Goal: Contribute content: Contribute content

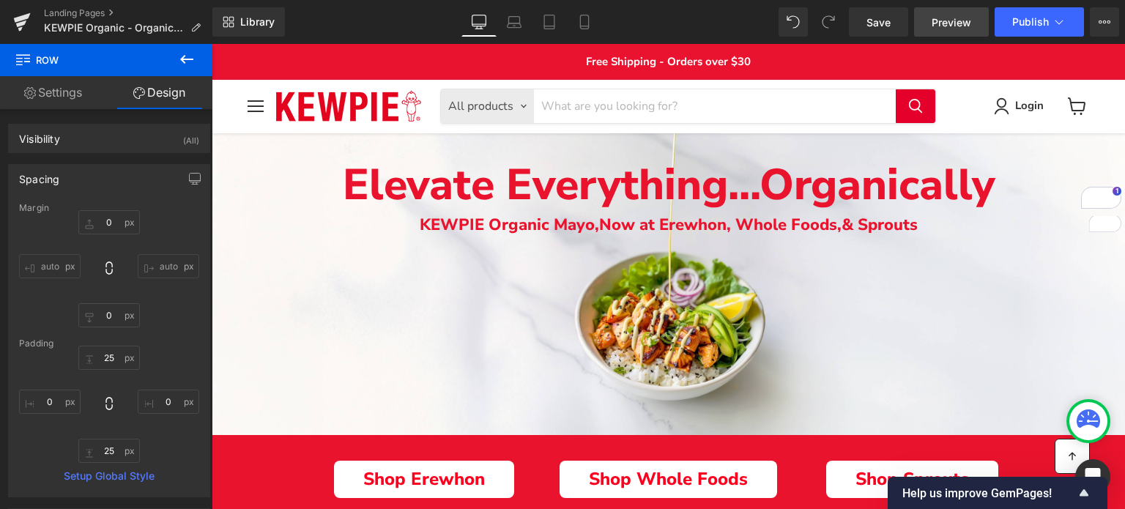
click at [942, 21] on span "Preview" at bounding box center [951, 22] width 40 height 15
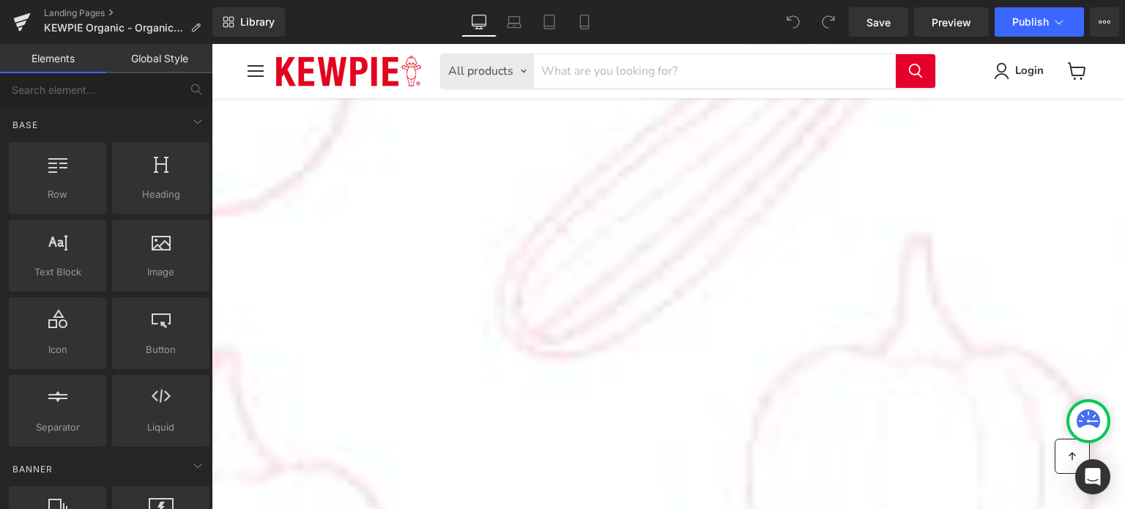
scroll to position [353, 0]
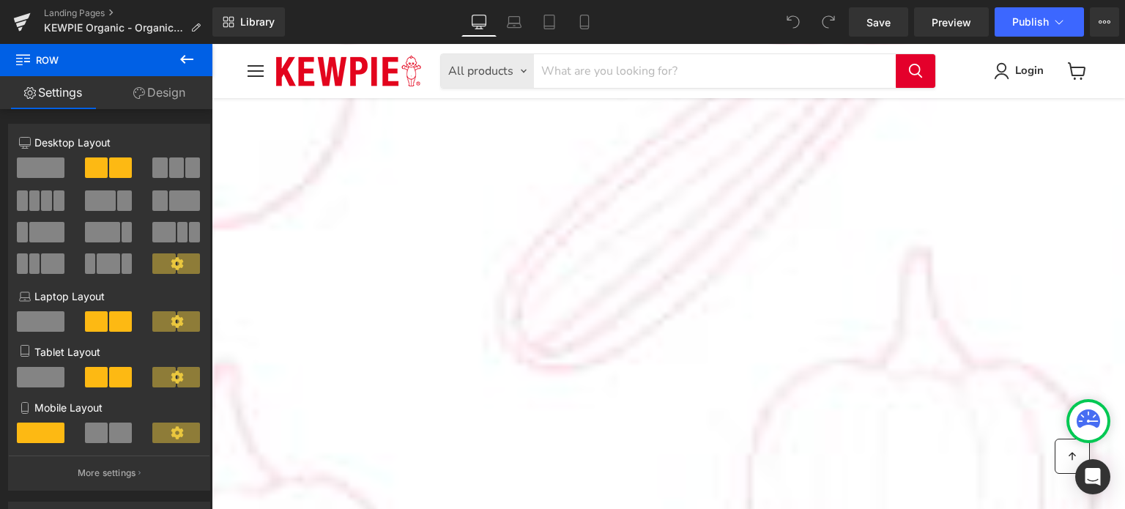
click at [183, 99] on link "Design" at bounding box center [159, 92] width 106 height 33
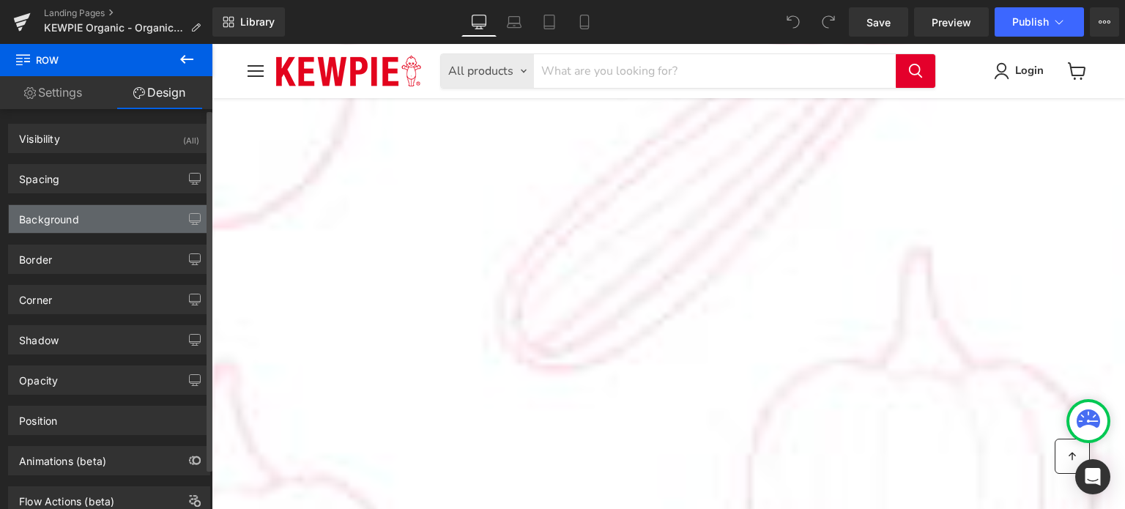
type input "transparent"
type input "0"
click at [111, 219] on div "Background" at bounding box center [109, 219] width 201 height 28
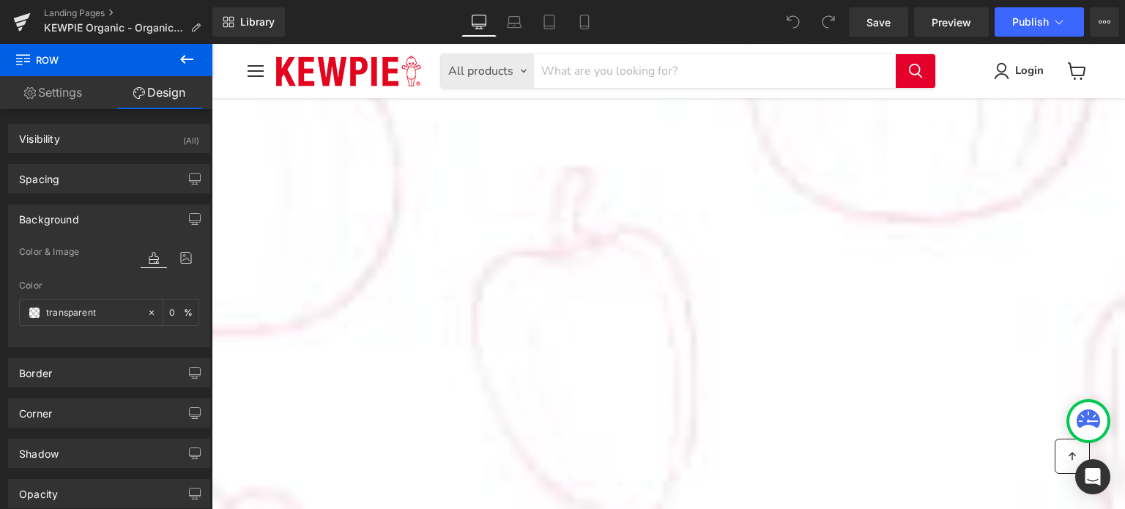
scroll to position [792, 0]
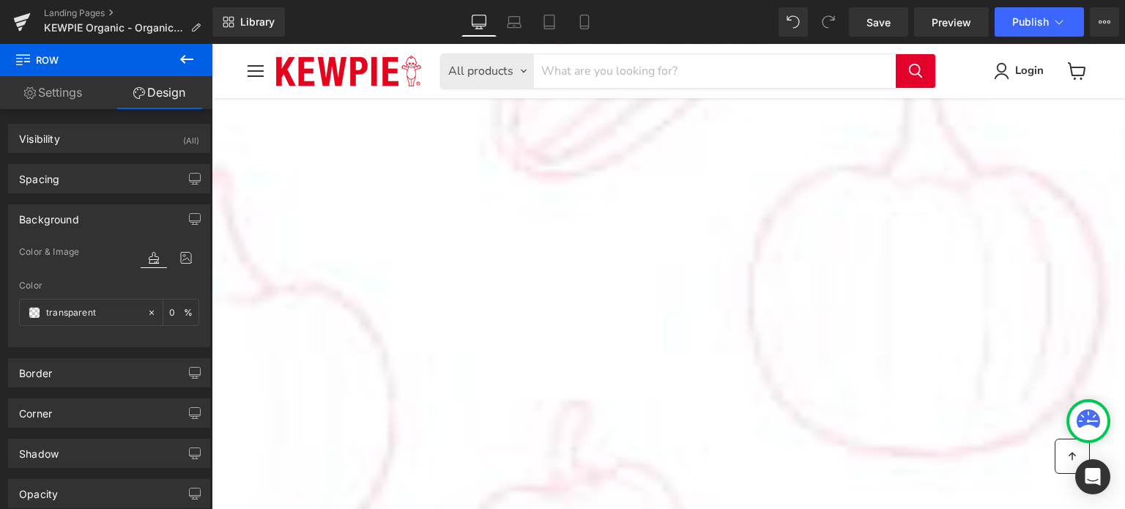
scroll to position [646, 0]
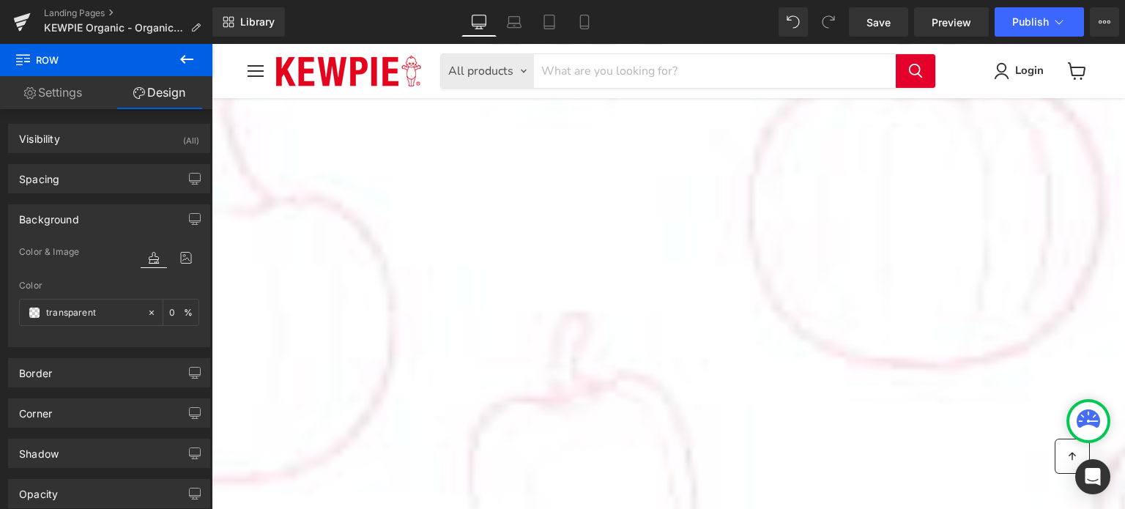
click at [174, 259] on icon at bounding box center [186, 257] width 26 height 19
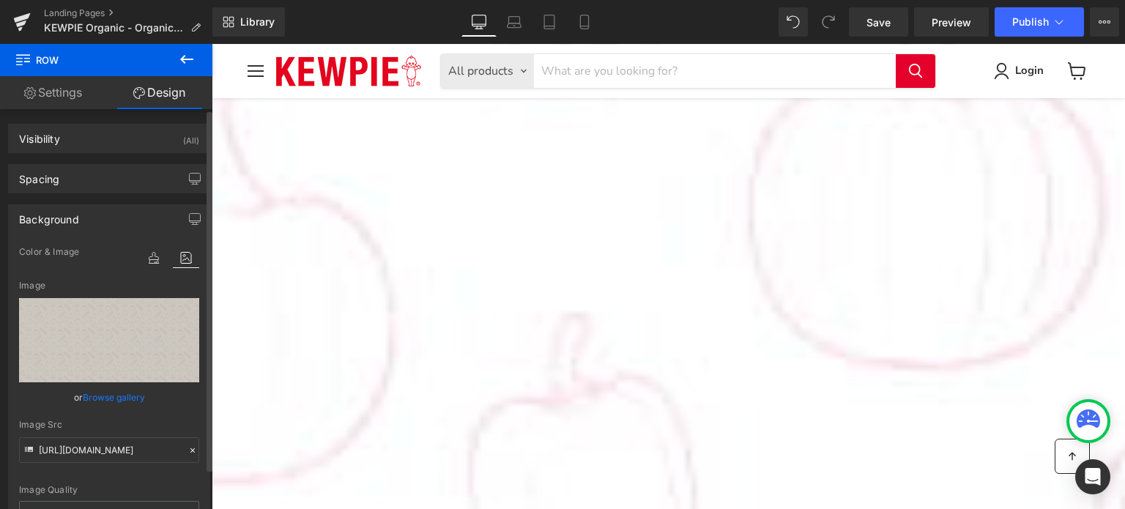
click at [114, 391] on link "Browse gallery" at bounding box center [114, 397] width 62 height 26
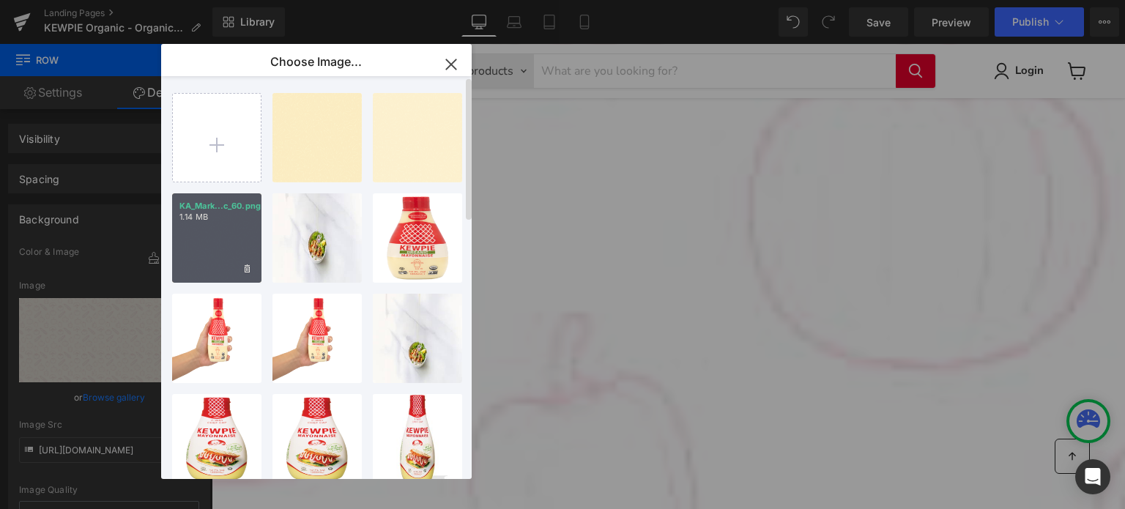
click at [217, 212] on p "1.14 MB" at bounding box center [216, 217] width 75 height 11
type input "[URL][DOMAIN_NAME]"
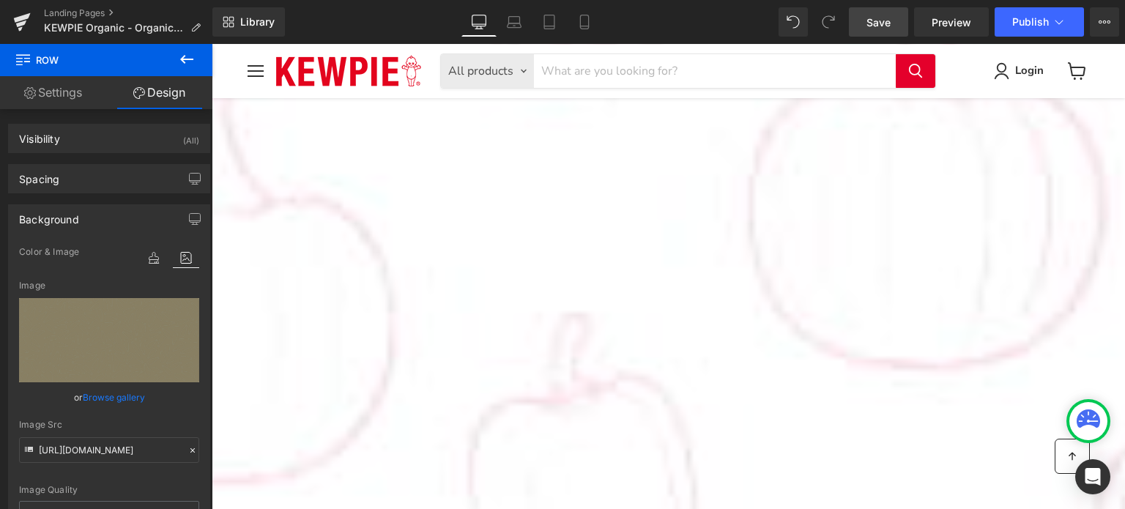
click at [880, 27] on span "Save" at bounding box center [878, 22] width 24 height 15
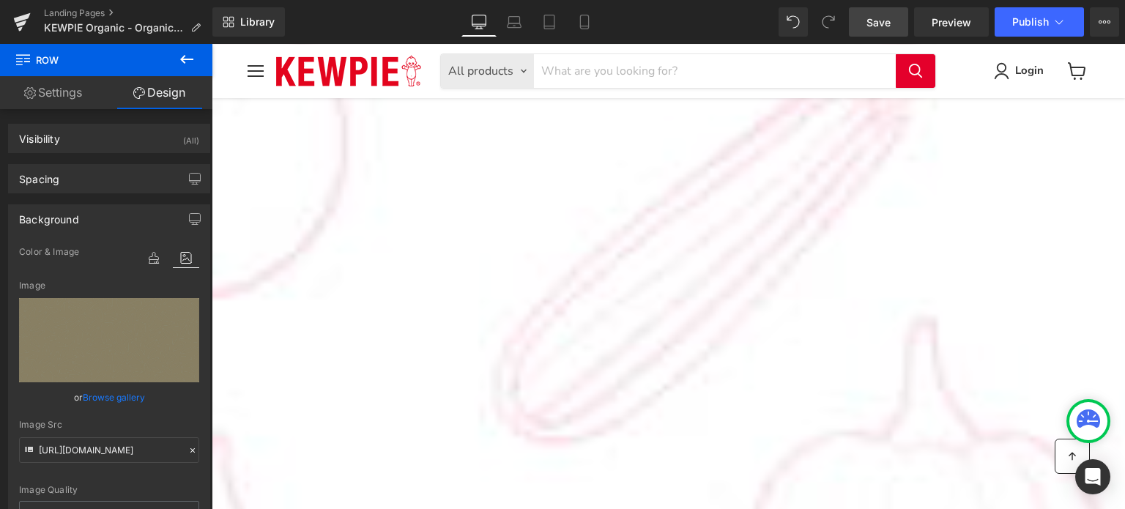
scroll to position [0, 0]
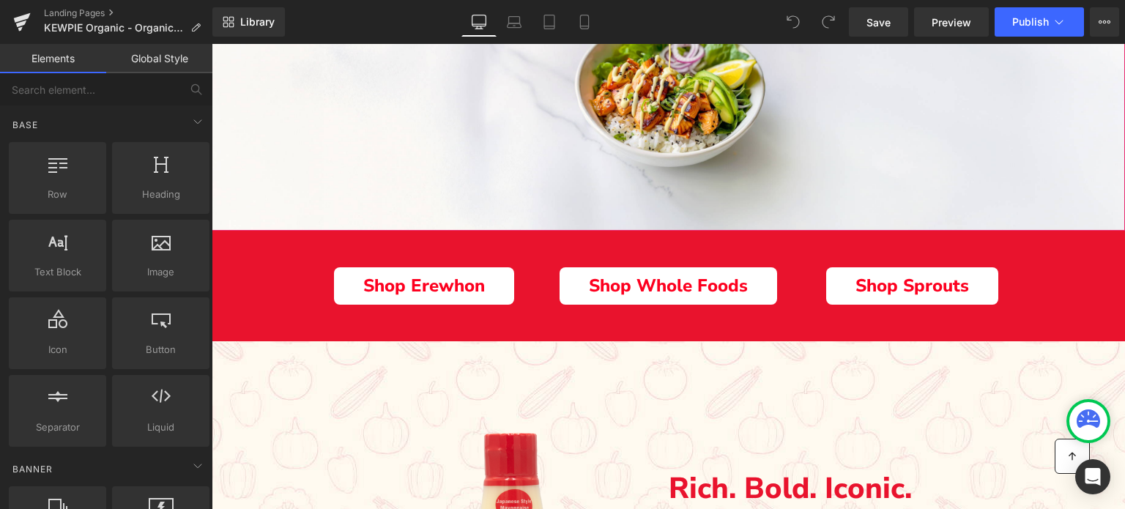
scroll to position [366, 0]
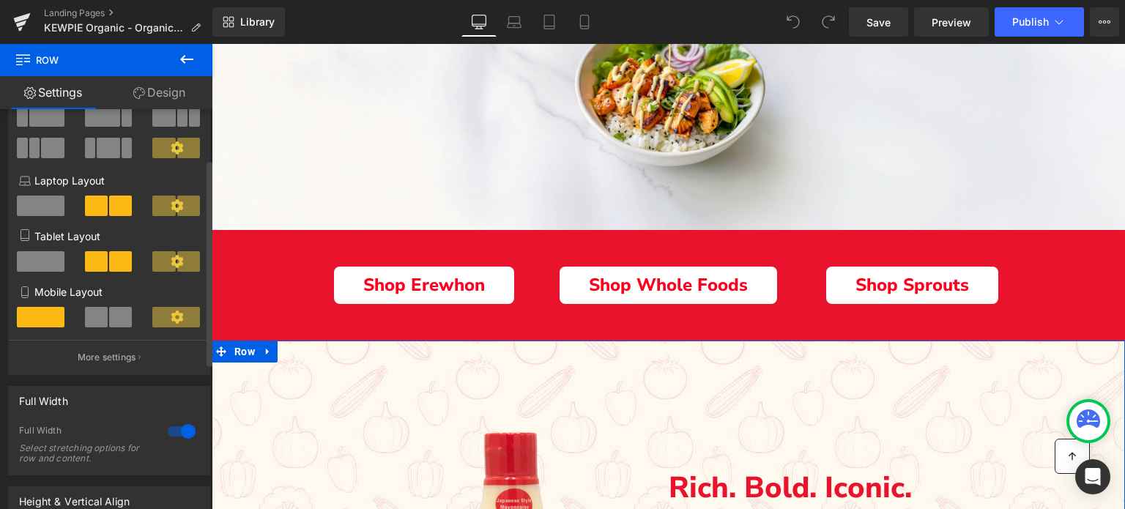
scroll to position [87, 0]
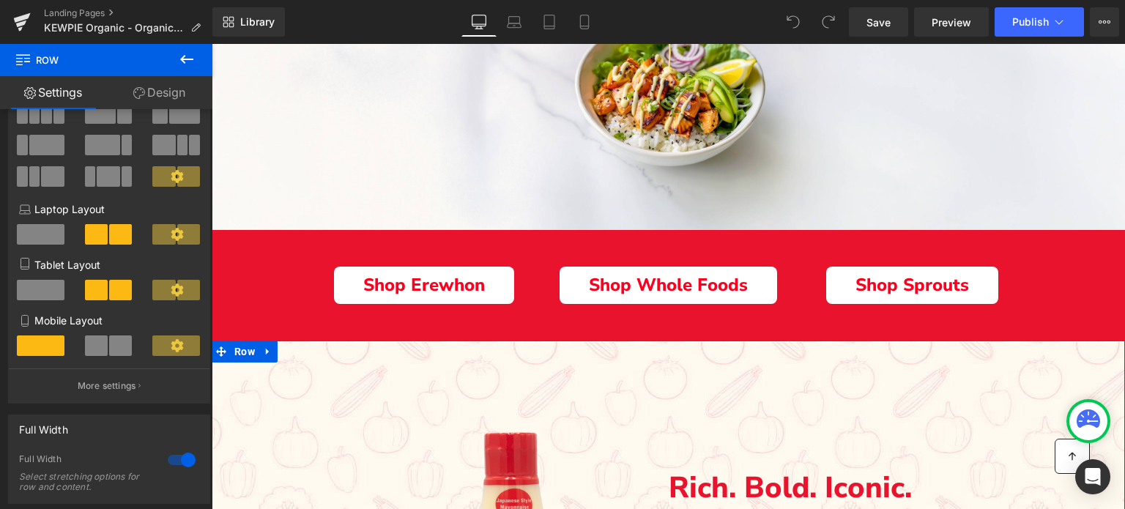
click at [154, 92] on link "Design" at bounding box center [159, 92] width 106 height 33
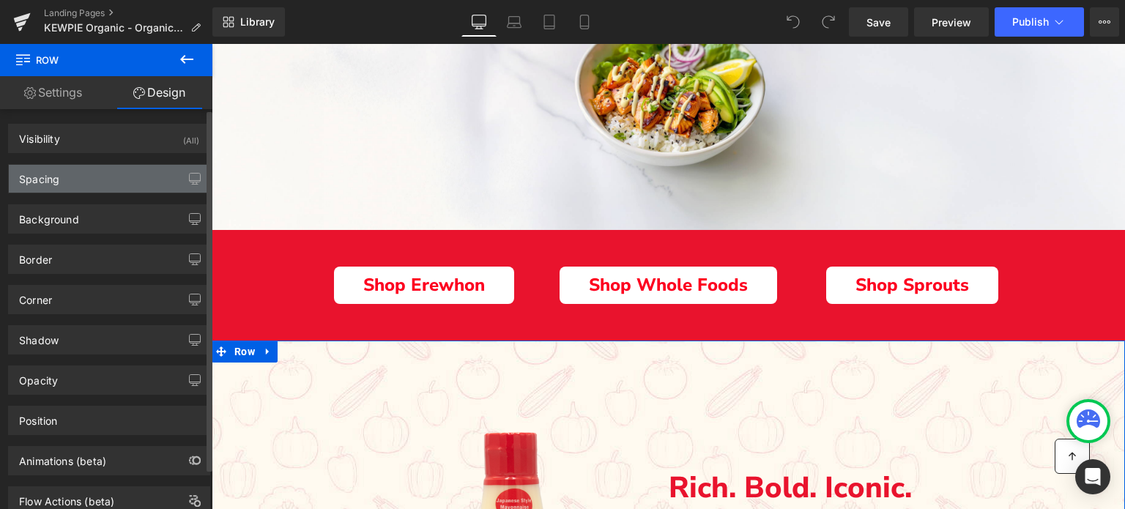
type input "[URL][DOMAIN_NAME]"
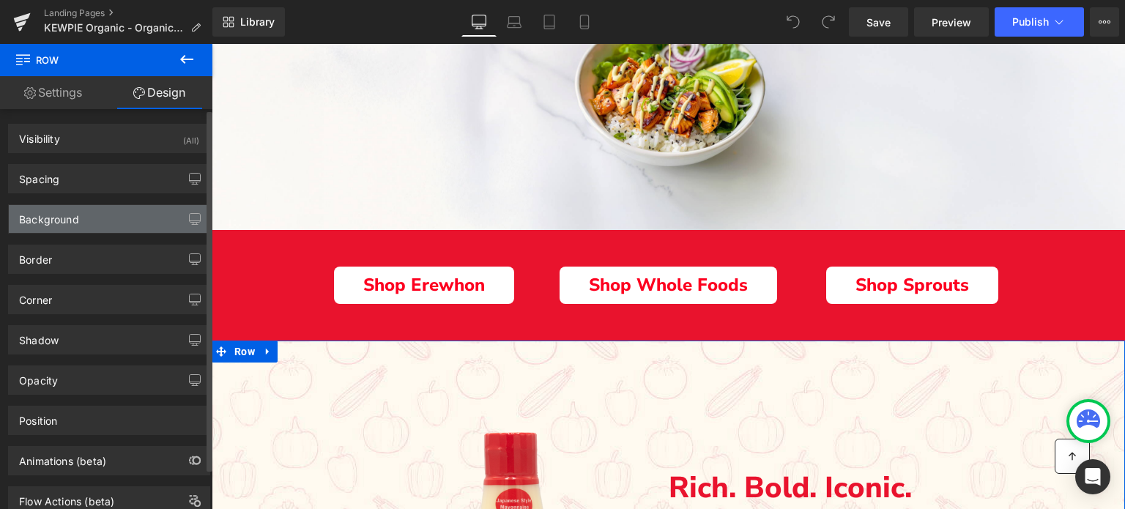
click at [59, 216] on div "Background" at bounding box center [49, 215] width 60 height 21
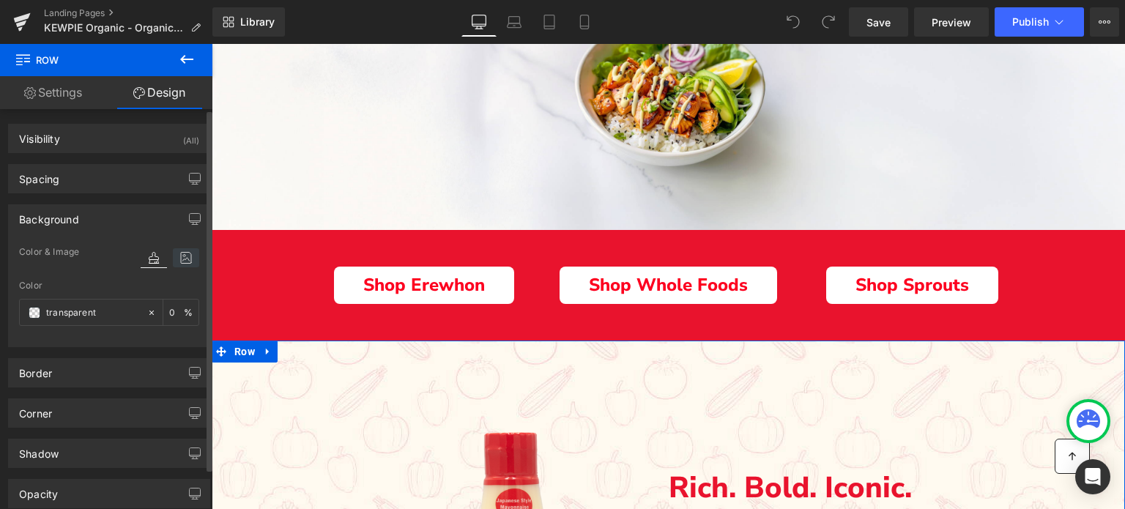
click at [182, 259] on icon at bounding box center [186, 257] width 26 height 19
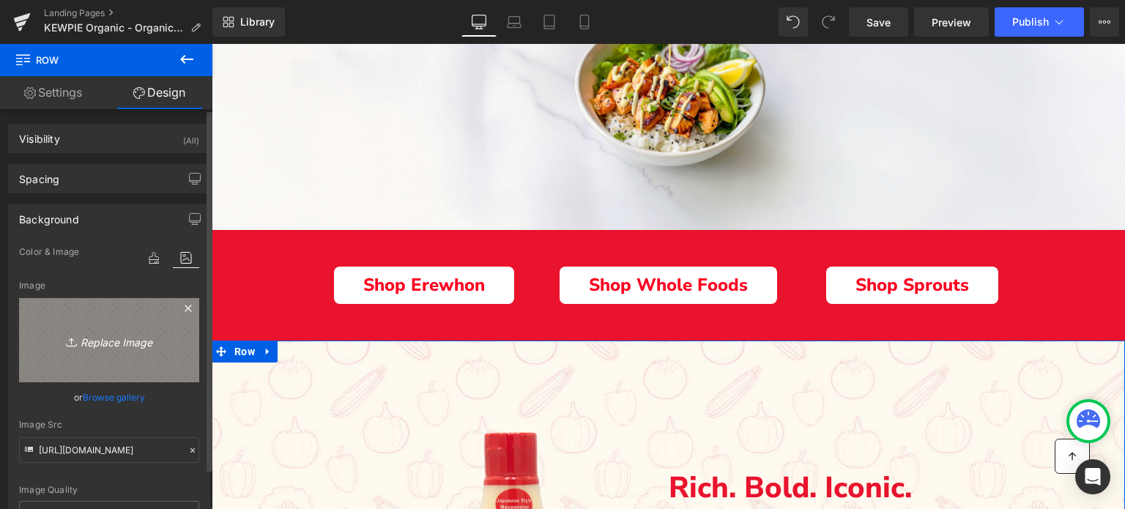
click at [97, 336] on icon "Replace Image" at bounding box center [109, 340] width 117 height 18
type input "C:\fakepath\KA_Marketing_Branding_Web_KEWPIE-Organic_60.png"
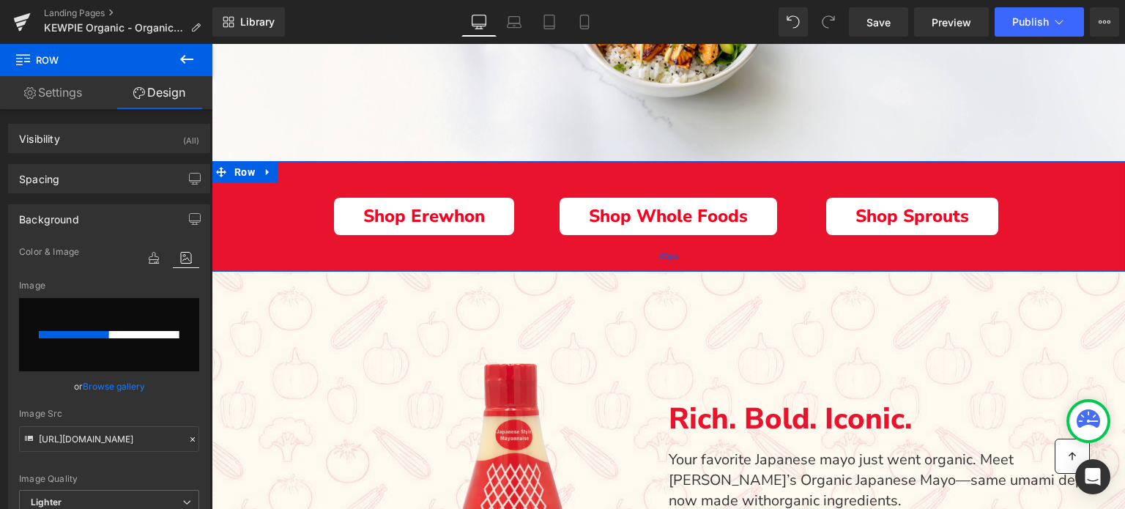
scroll to position [439, 0]
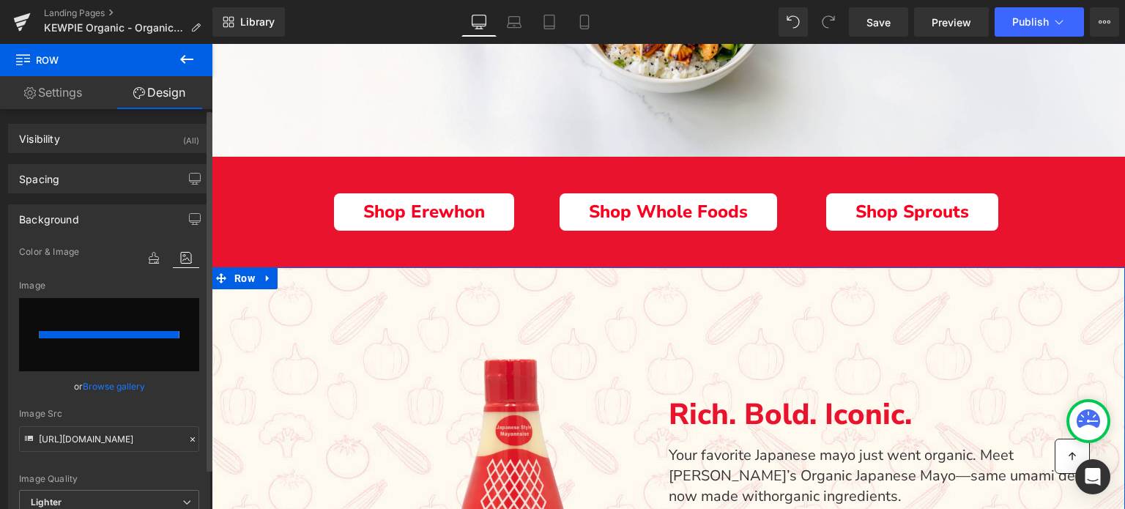
type input "[URL][DOMAIN_NAME]"
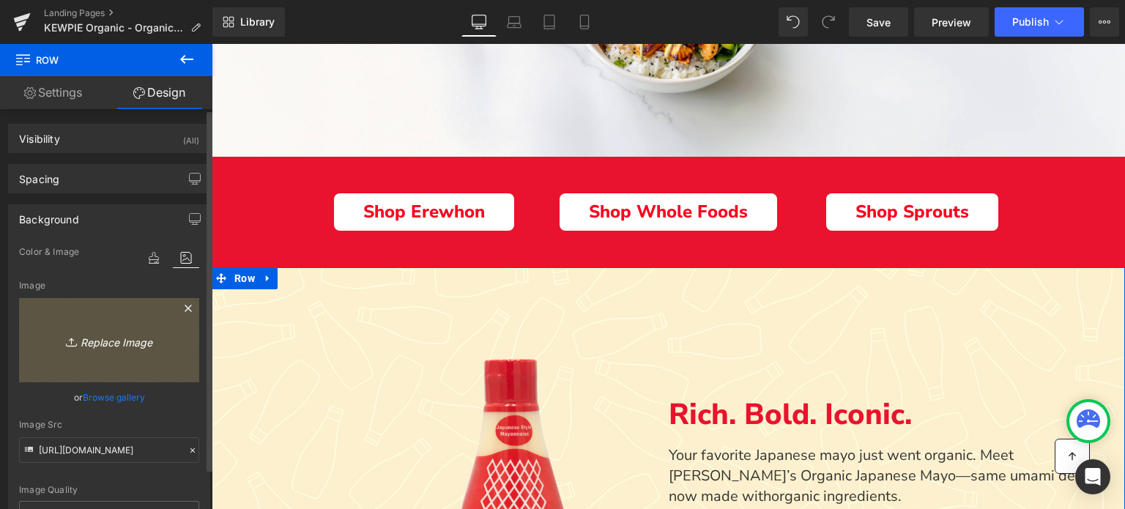
click at [121, 340] on icon "Replace Image" at bounding box center [109, 340] width 117 height 18
type input "C:\fakepath\KA_Marketing_Branding_Web_KEWPIE-Organic_70.png"
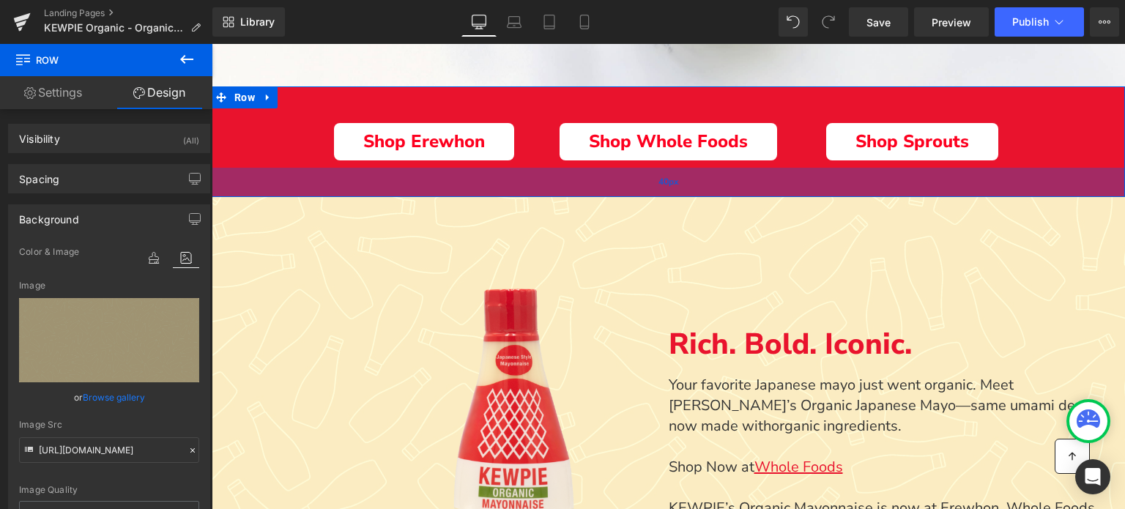
scroll to position [513, 0]
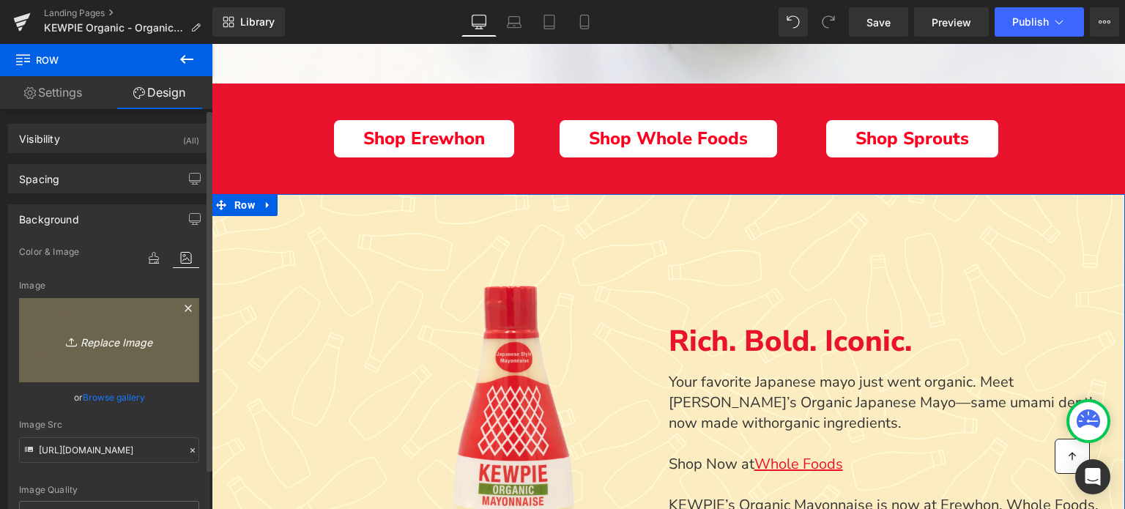
click at [104, 341] on icon "Replace Image" at bounding box center [109, 340] width 117 height 18
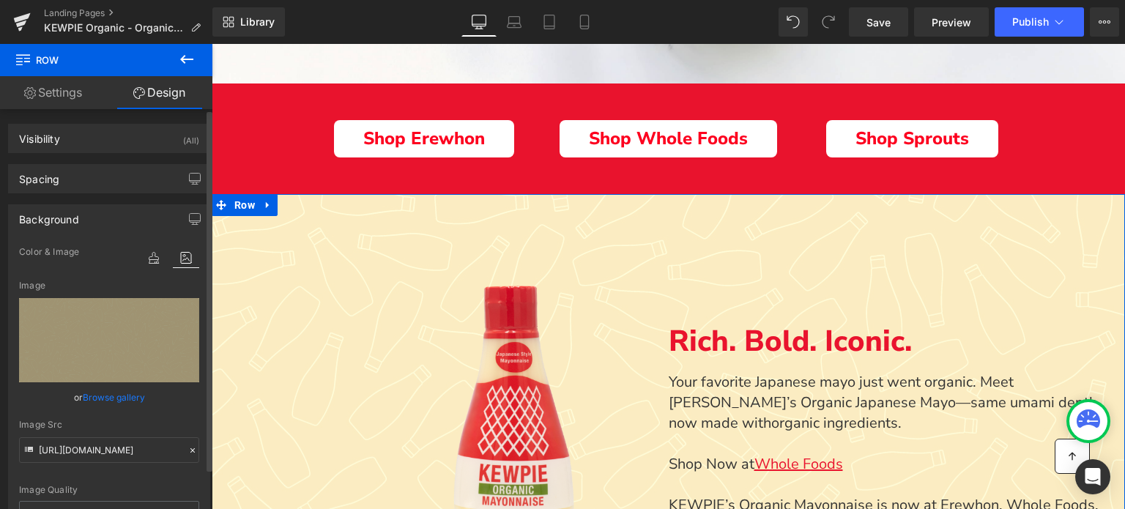
click at [130, 395] on link "Browse gallery" at bounding box center [114, 397] width 62 height 26
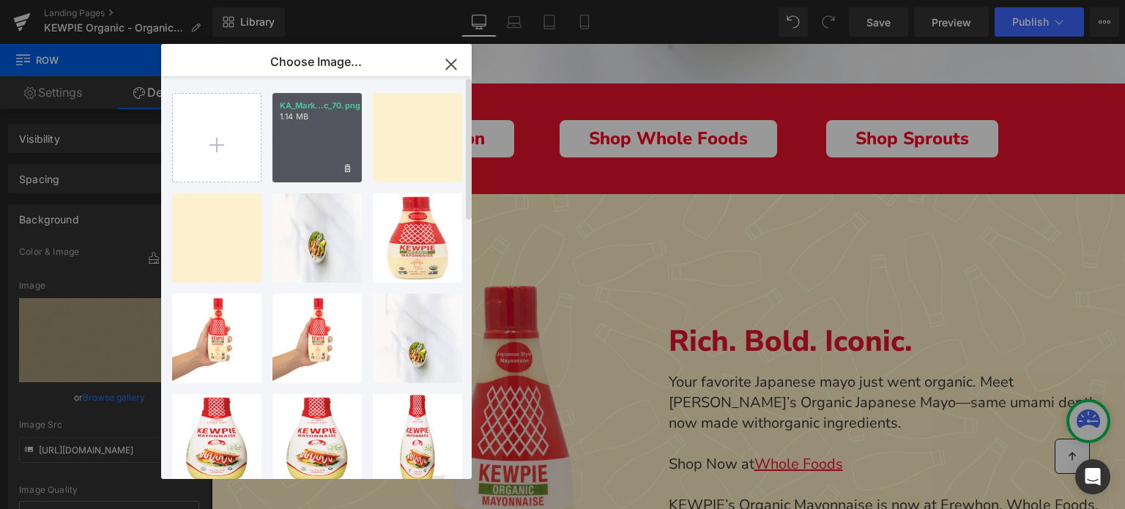
click at [289, 131] on div "KA_Mark...c_70.png 1.14 MB" at bounding box center [316, 137] width 89 height 89
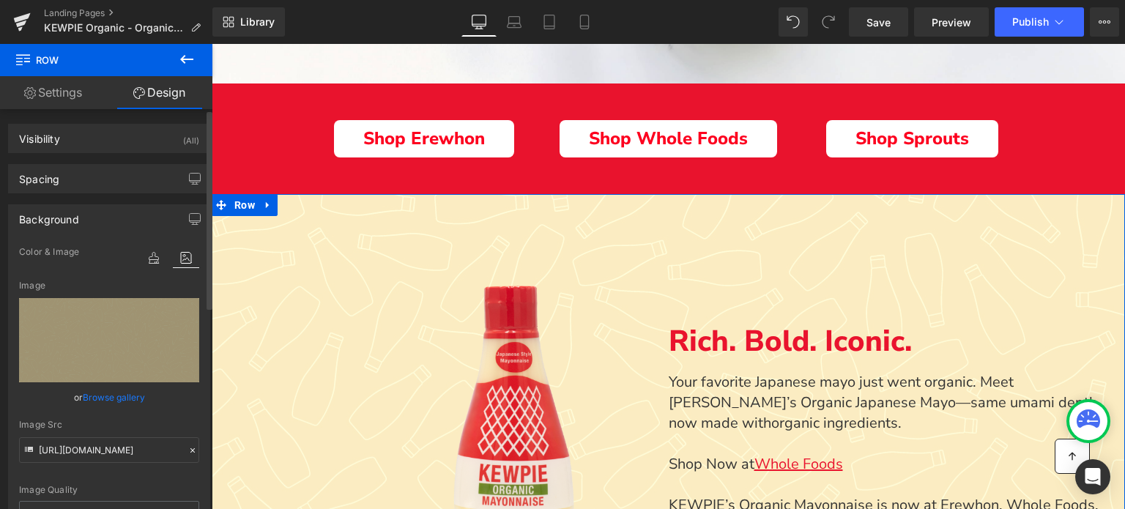
click at [137, 395] on link "Browse gallery" at bounding box center [114, 397] width 62 height 26
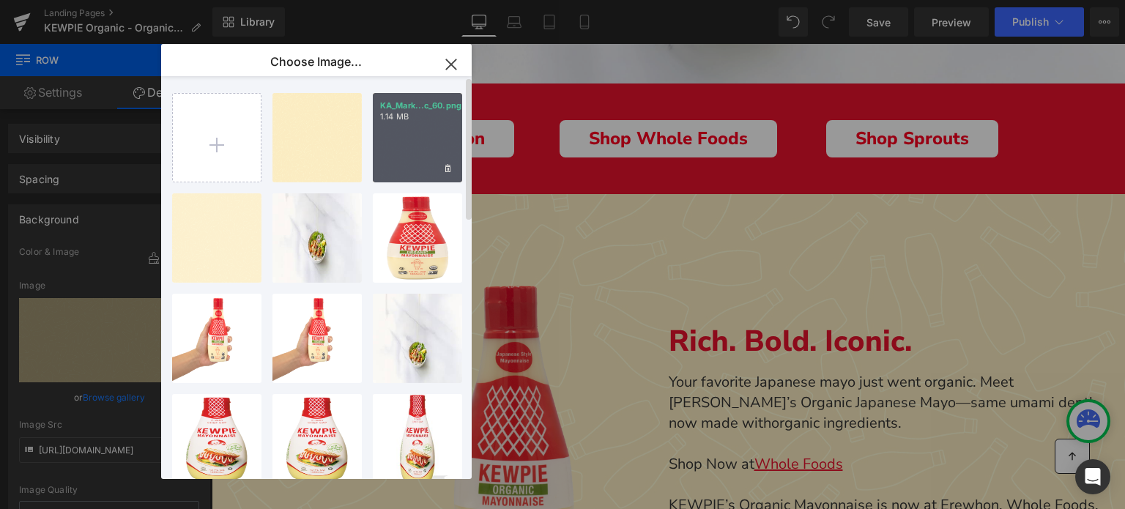
click at [425, 125] on div "KA_Mark...c_60.png 1.14 MB" at bounding box center [417, 137] width 89 height 89
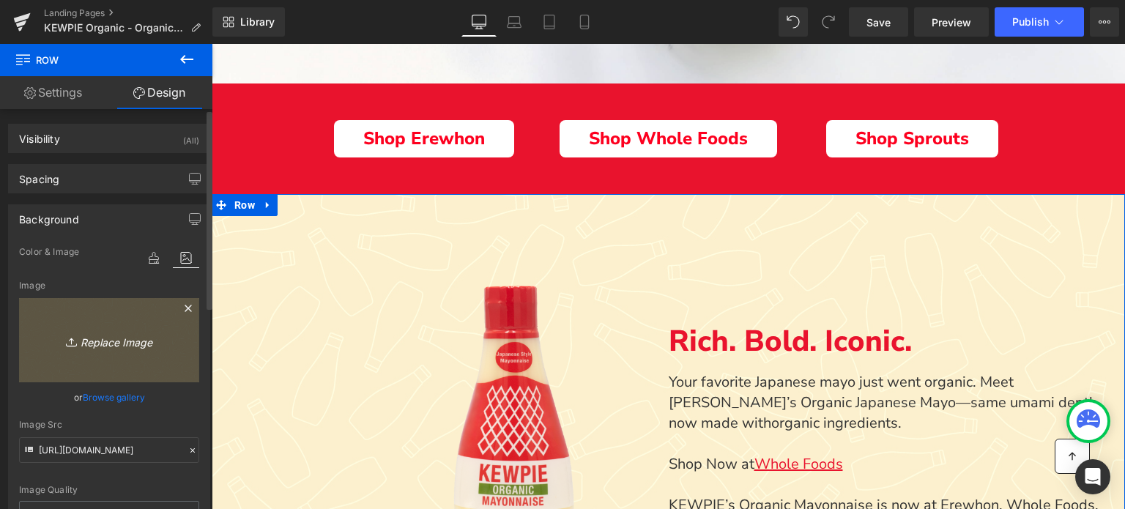
click at [135, 379] on link "Replace Image" at bounding box center [109, 340] width 180 height 84
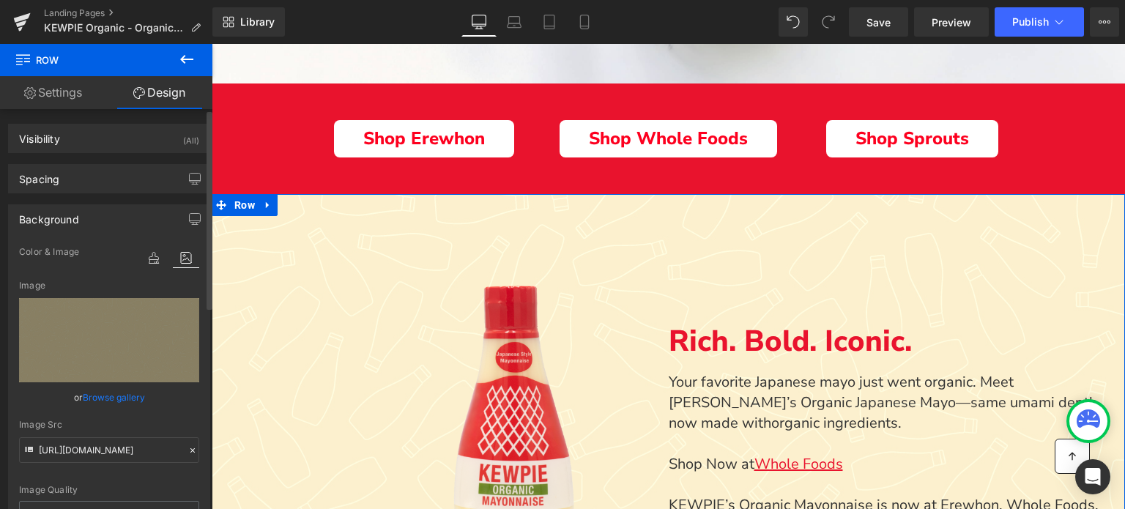
click at [122, 389] on link "Browse gallery" at bounding box center [114, 397] width 62 height 26
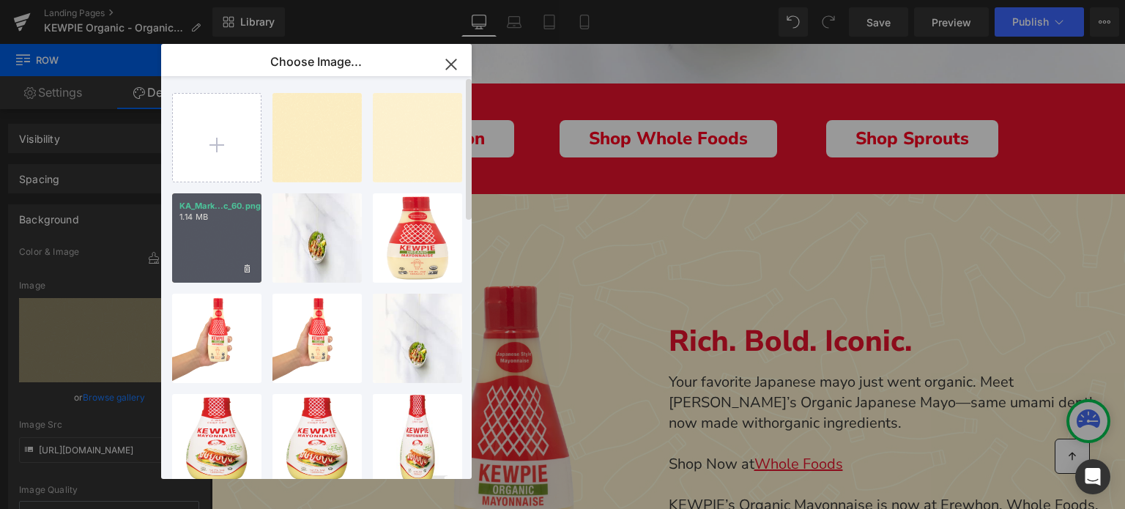
click at [220, 216] on p "1.14 MB" at bounding box center [216, 217] width 75 height 11
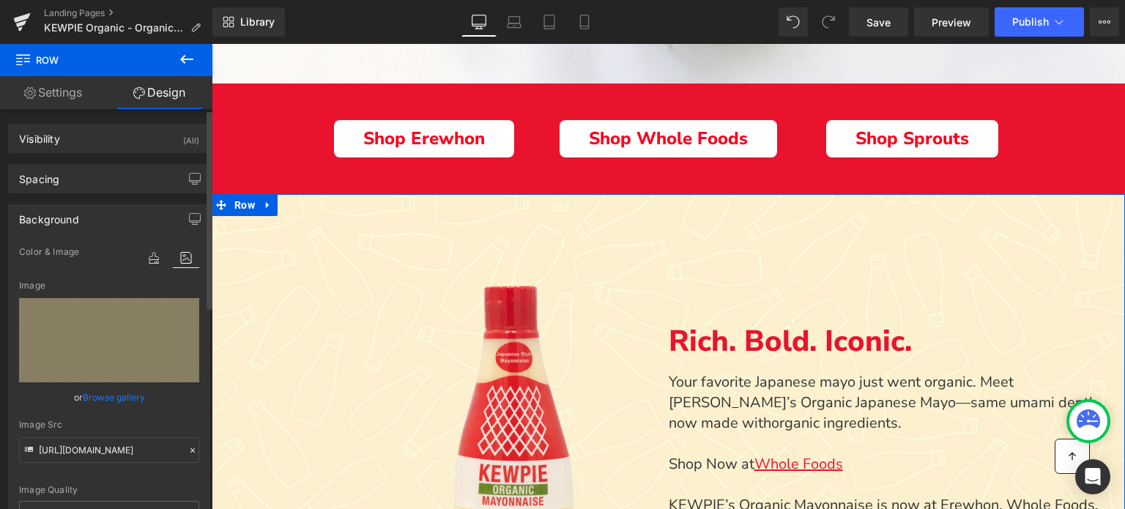
click at [105, 390] on link "Browse gallery" at bounding box center [114, 397] width 62 height 26
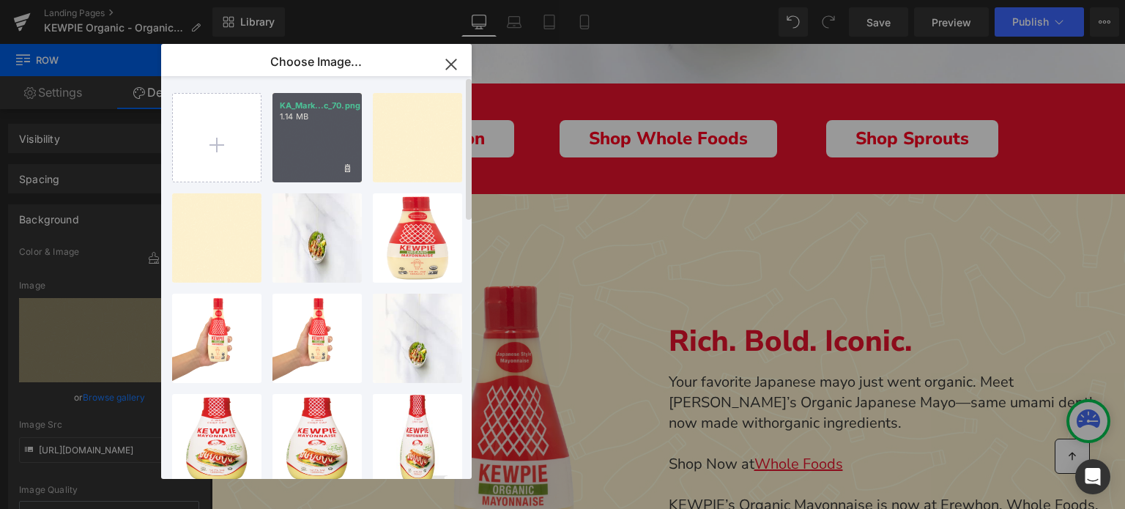
click at [328, 152] on div "KA_Mark...c_70.png 1.14 MB" at bounding box center [316, 137] width 89 height 89
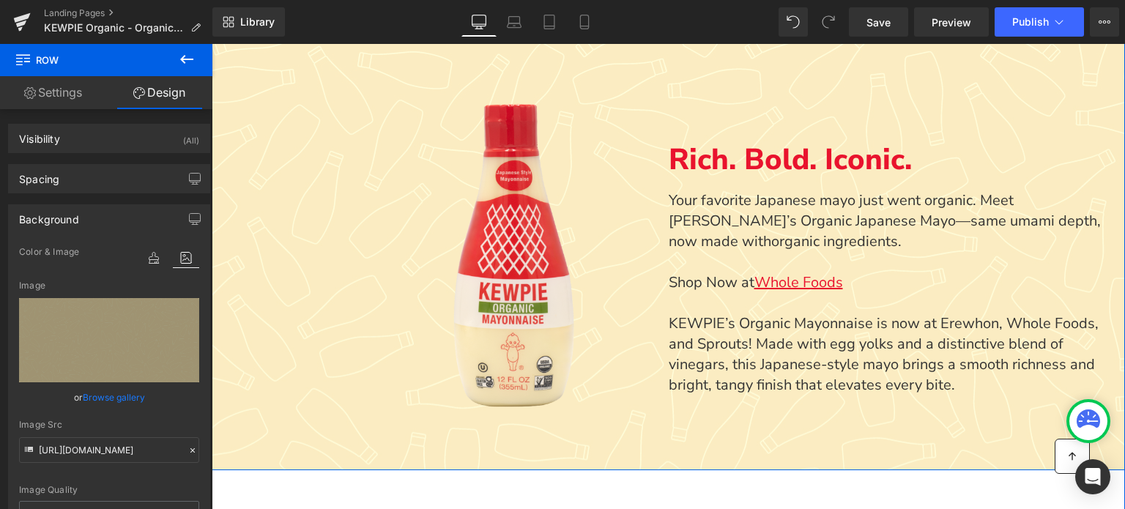
scroll to position [732, 0]
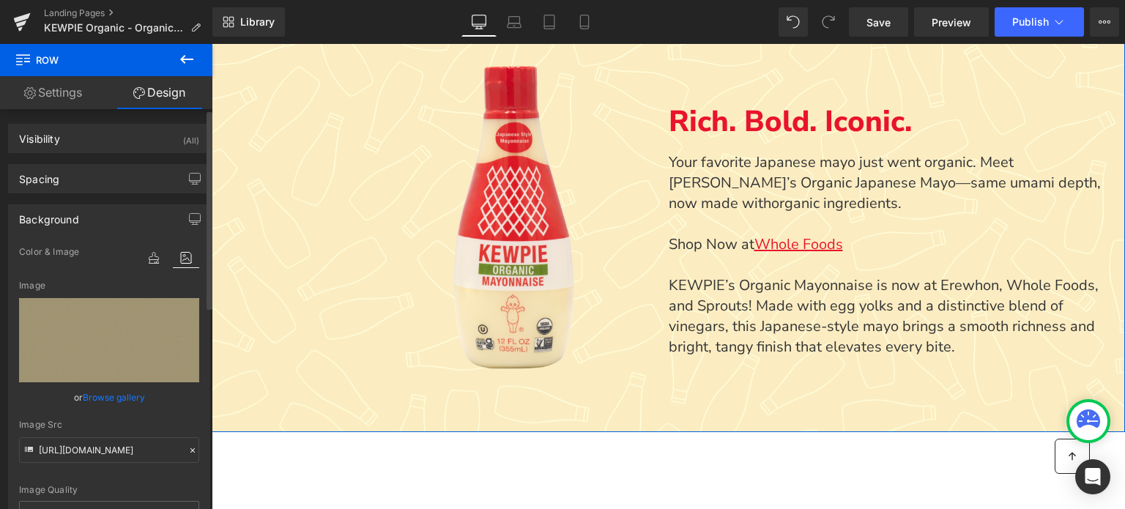
click at [101, 389] on link "Browse gallery" at bounding box center [114, 397] width 62 height 26
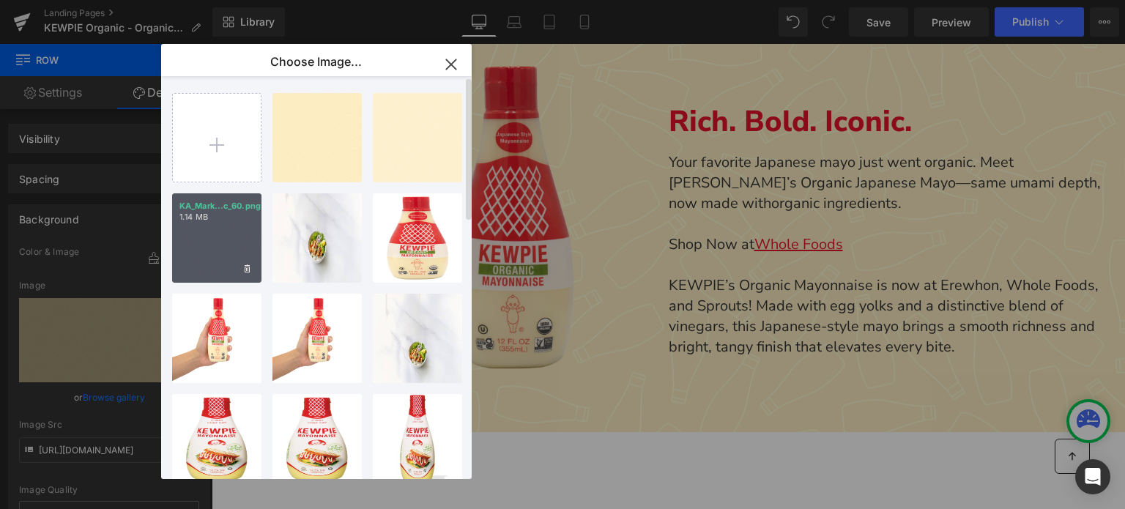
click at [196, 213] on p "1.14 MB" at bounding box center [216, 217] width 75 height 11
type input "[URL][DOMAIN_NAME]"
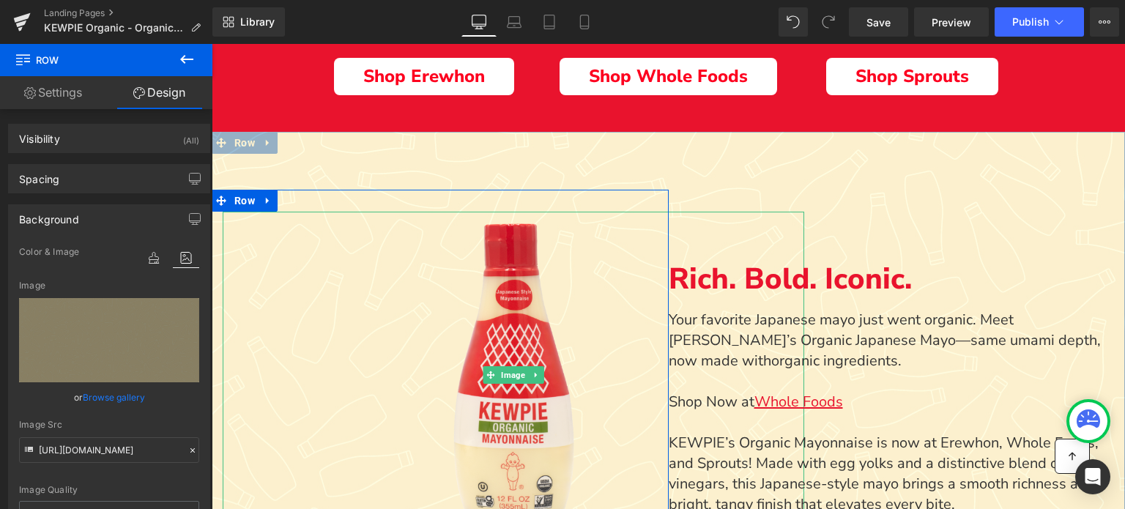
scroll to position [513, 0]
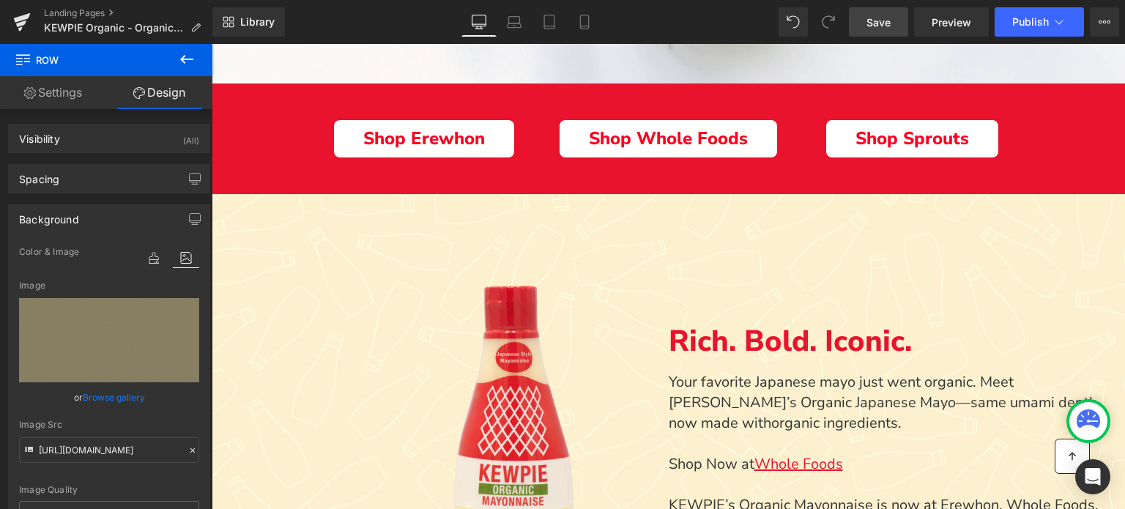
click at [873, 20] on span "Save" at bounding box center [878, 22] width 24 height 15
